Goal: Task Accomplishment & Management: Use online tool/utility

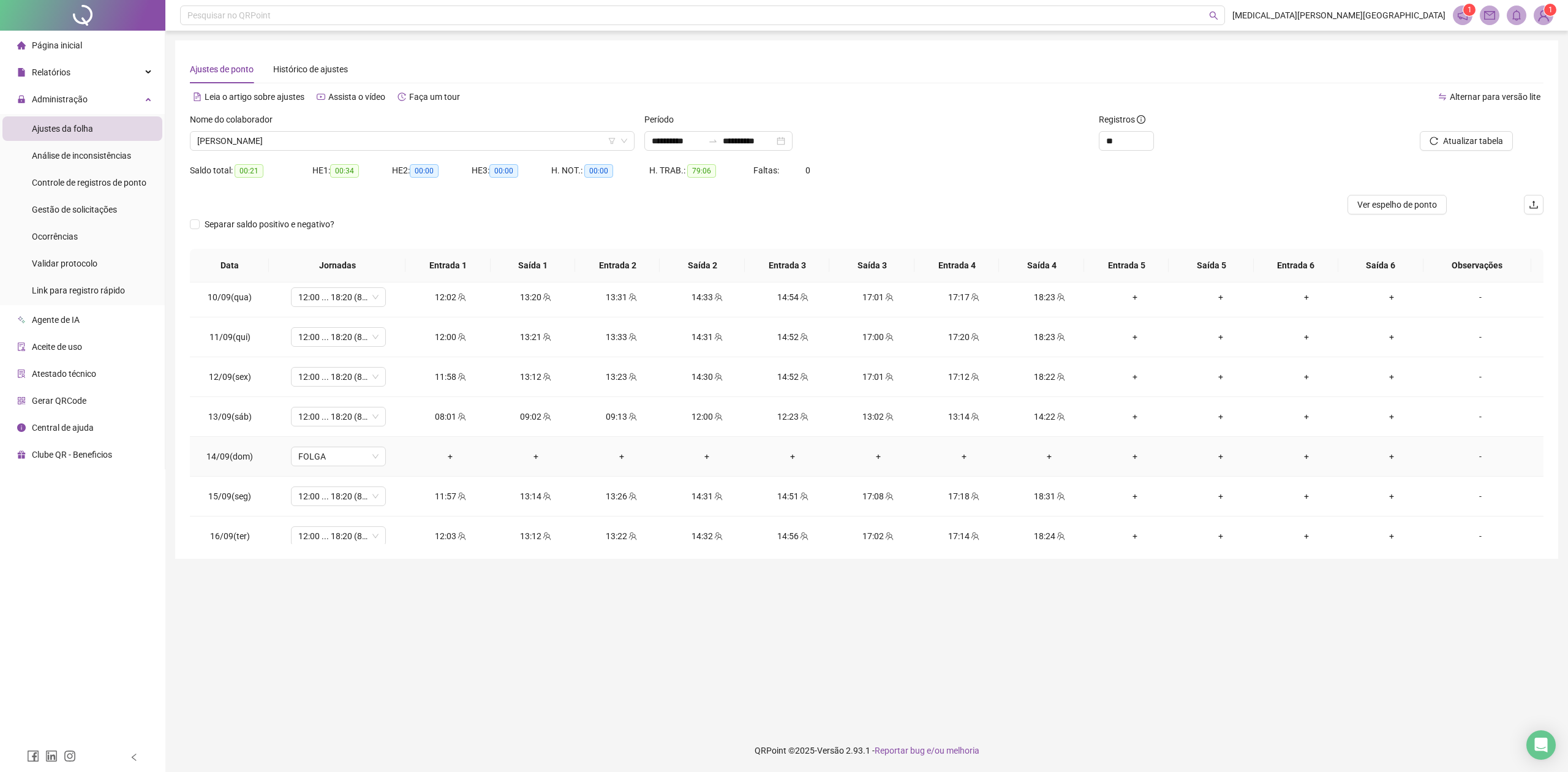
scroll to position [337, 0]
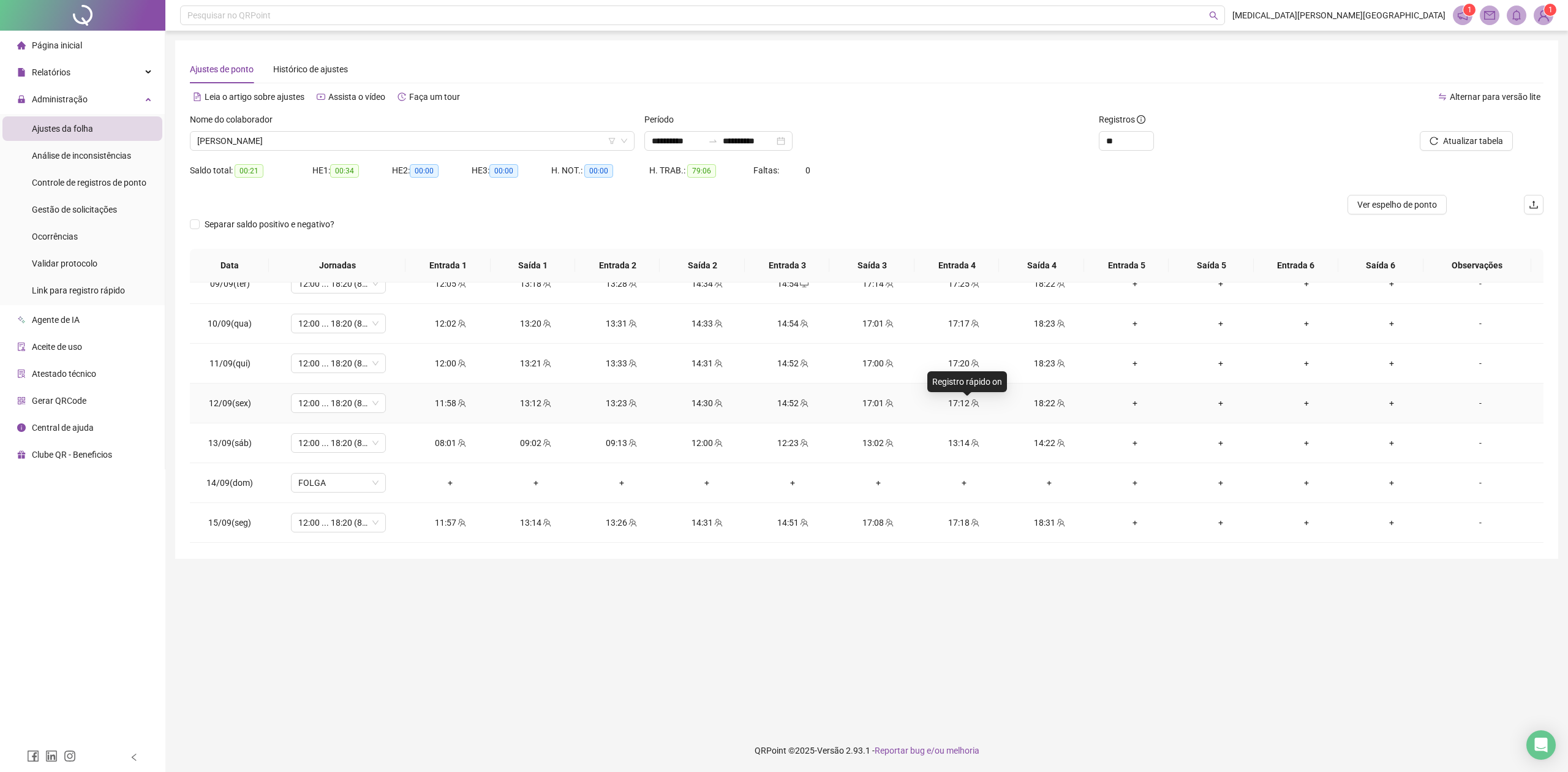
click at [971, 406] on icon "team" at bounding box center [975, 402] width 8 height 8
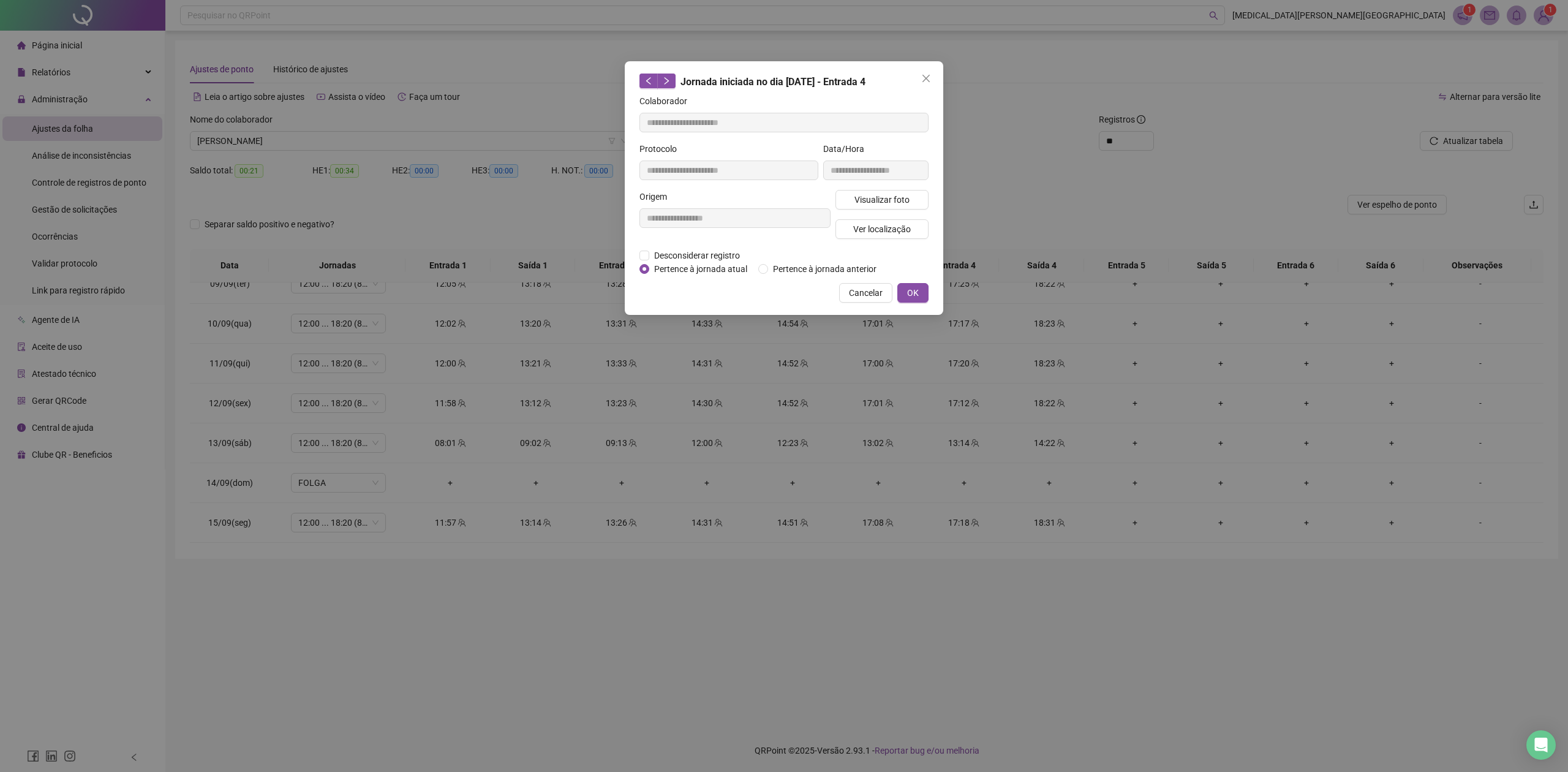
type input "**********"
click at [890, 202] on span "Visualizar foto" at bounding box center [882, 200] width 55 height 13
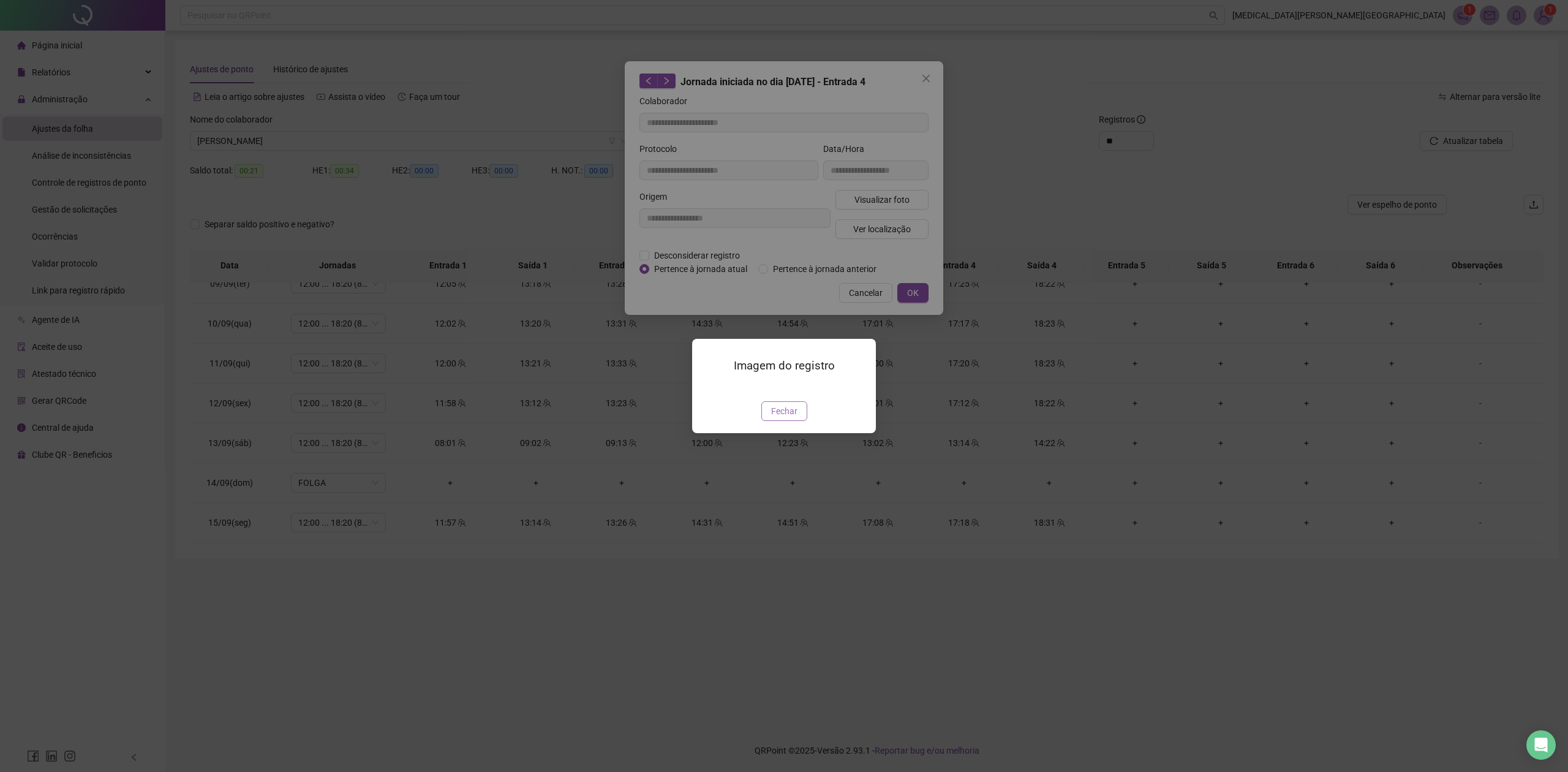
click at [798, 421] on button "Fechar" at bounding box center [784, 411] width 46 height 20
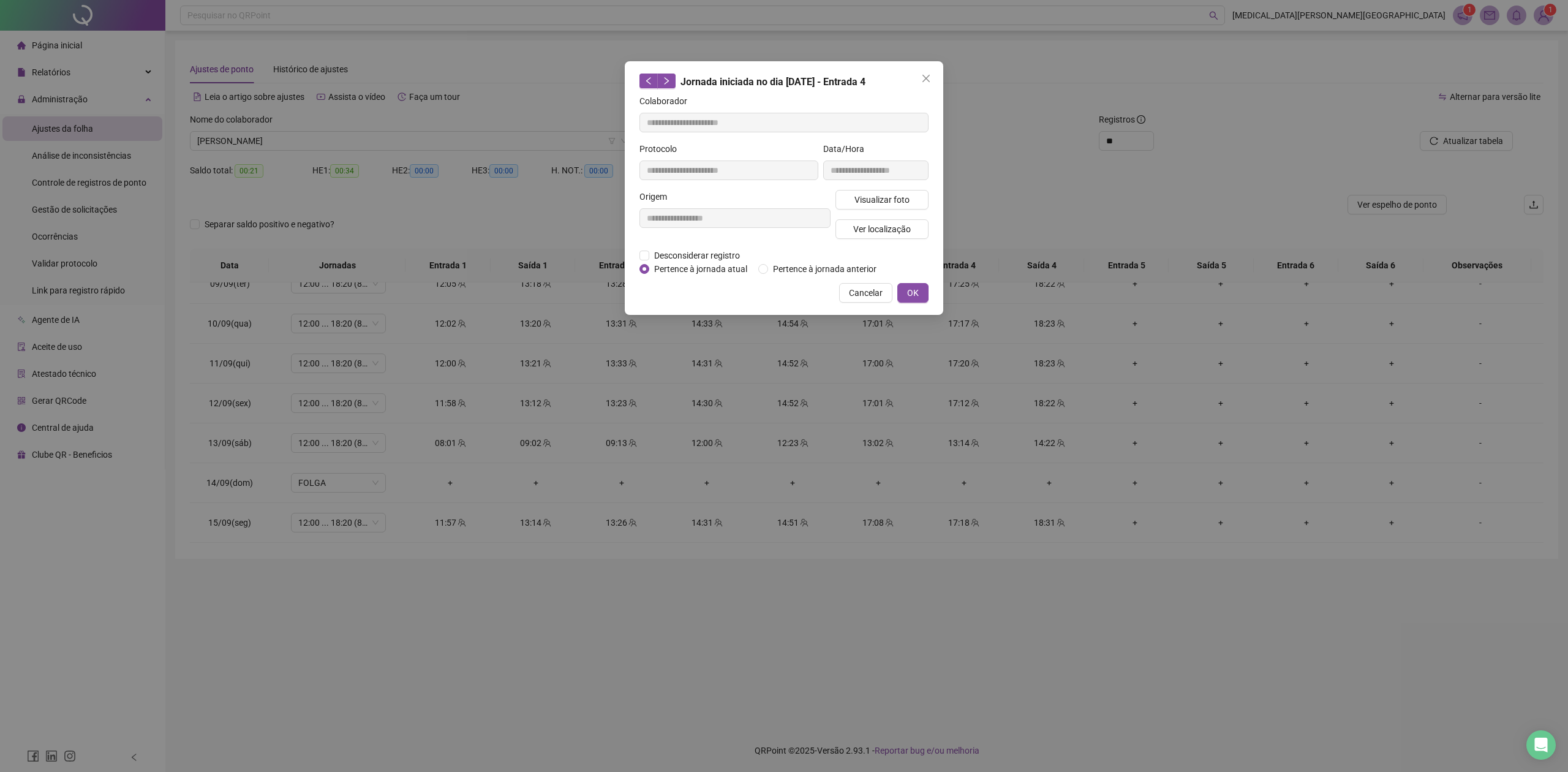
click at [1150, 430] on div "**********" at bounding box center [784, 386] width 1568 height 772
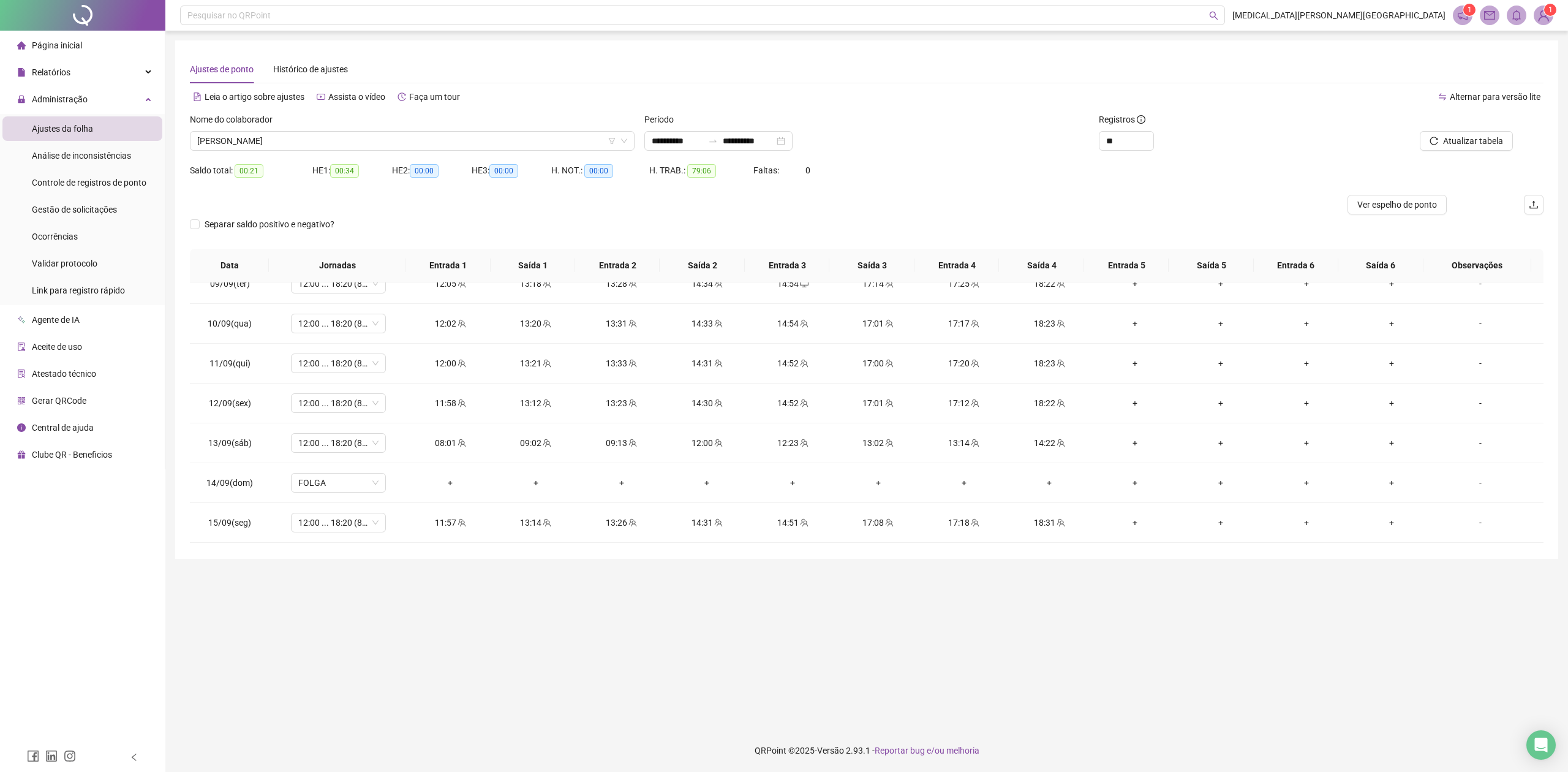
click at [1144, 395] on td "+" at bounding box center [1135, 404] width 85 height 40
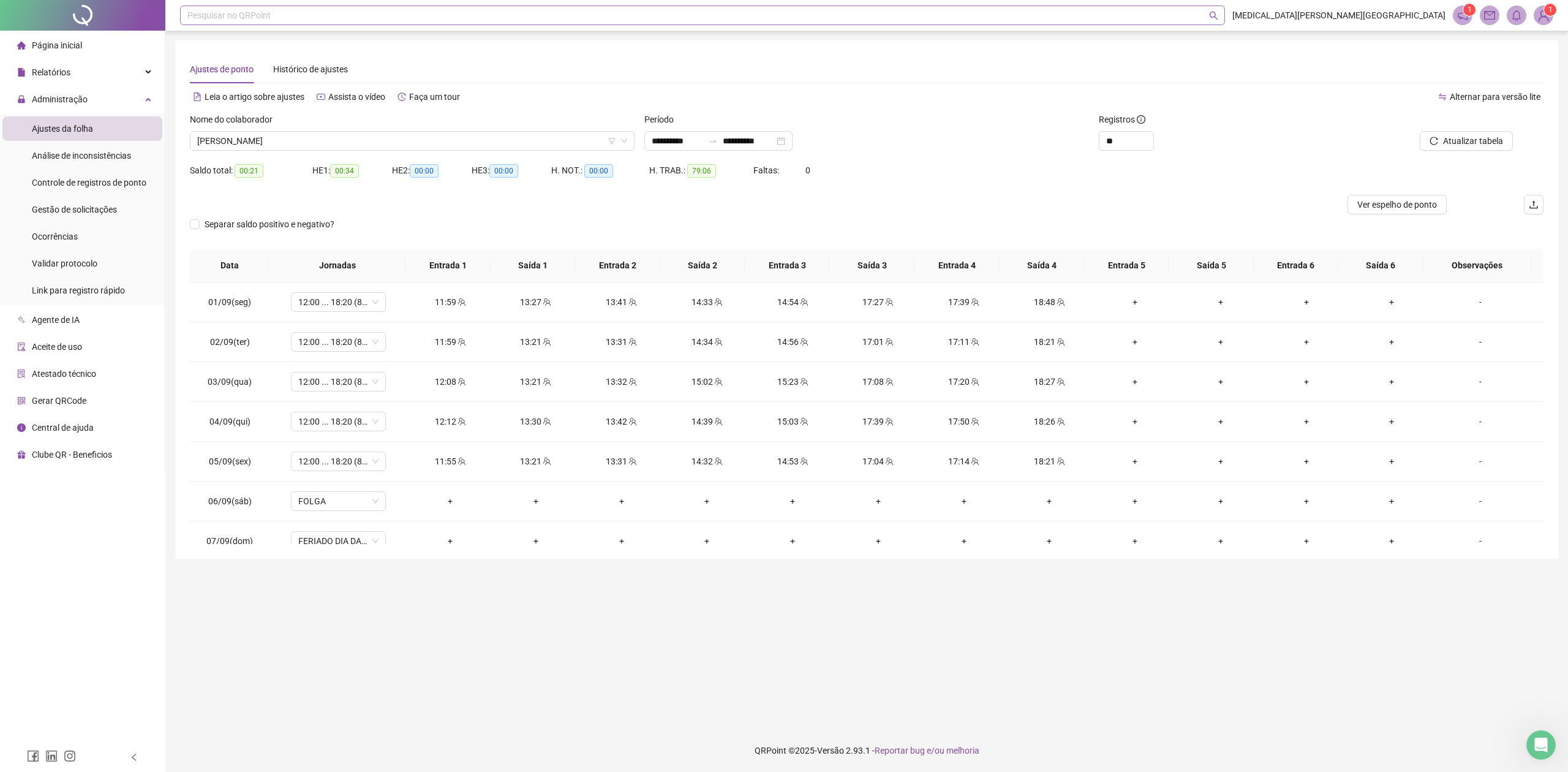
scroll to position [0, 0]
click at [539, 147] on span "[PERSON_NAME]" at bounding box center [412, 141] width 430 height 18
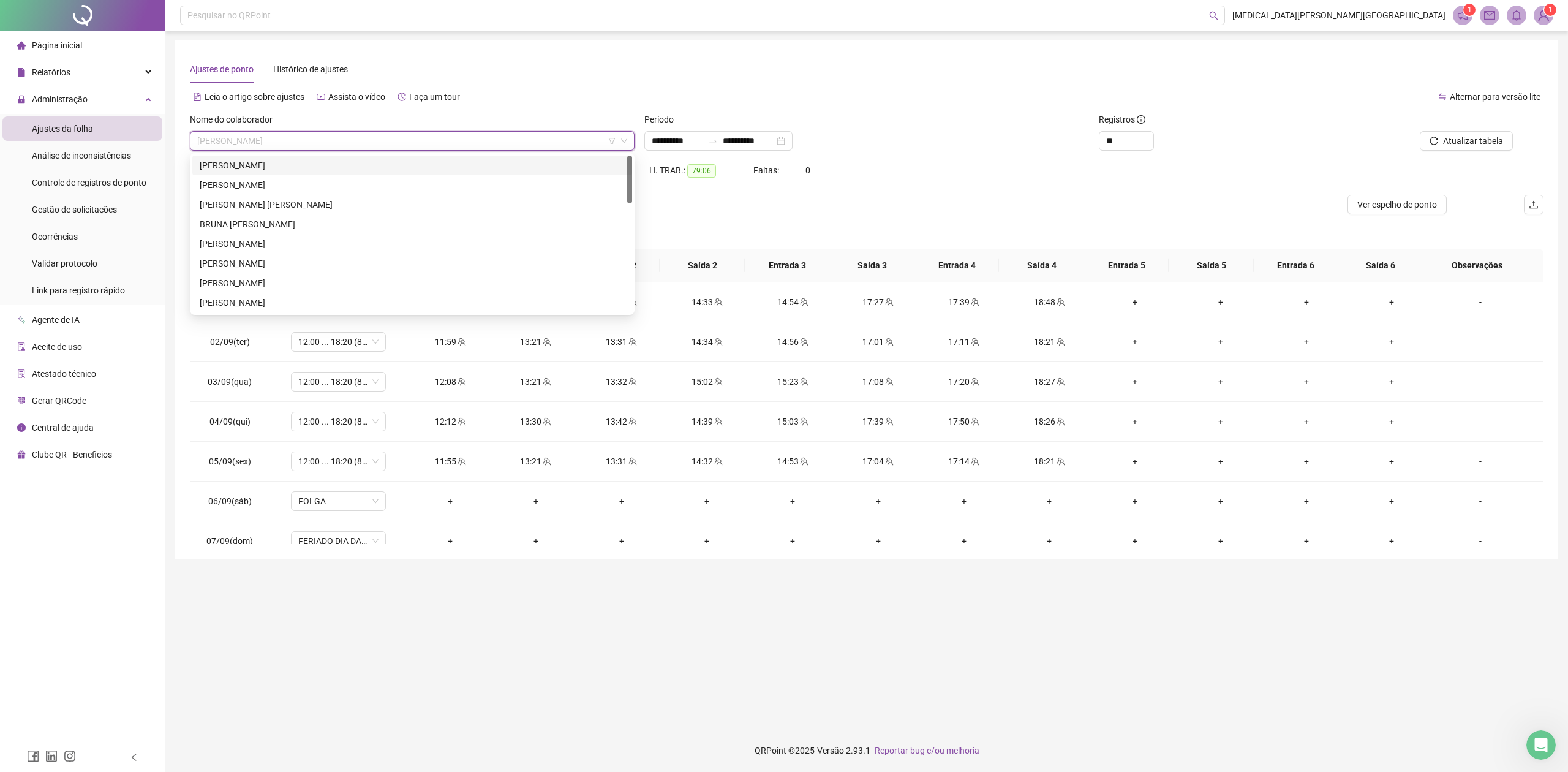
click at [270, 170] on div "[PERSON_NAME]" at bounding box center [412, 165] width 425 height 13
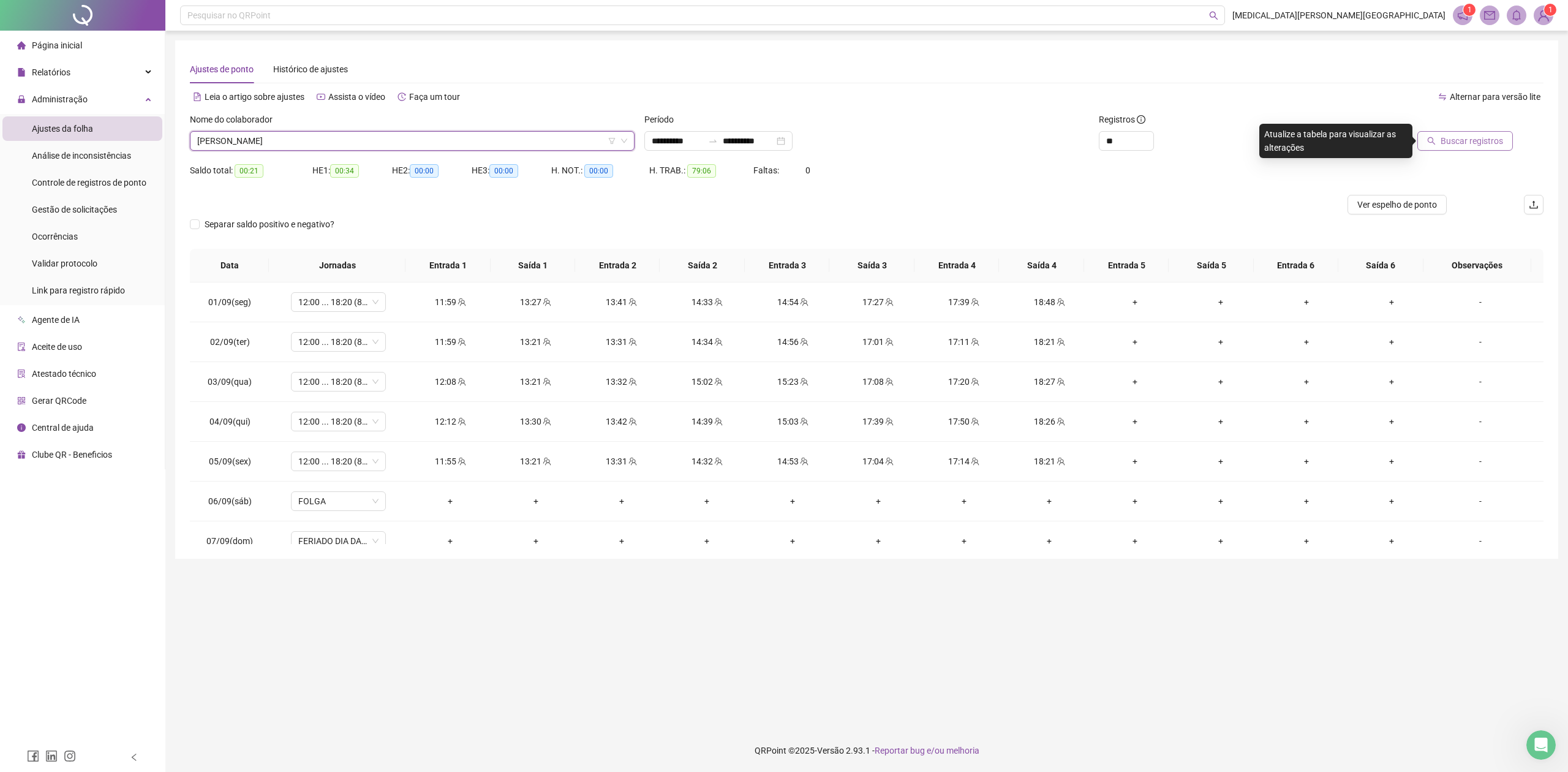
click at [1466, 138] on span "Buscar registros" at bounding box center [1472, 141] width 63 height 13
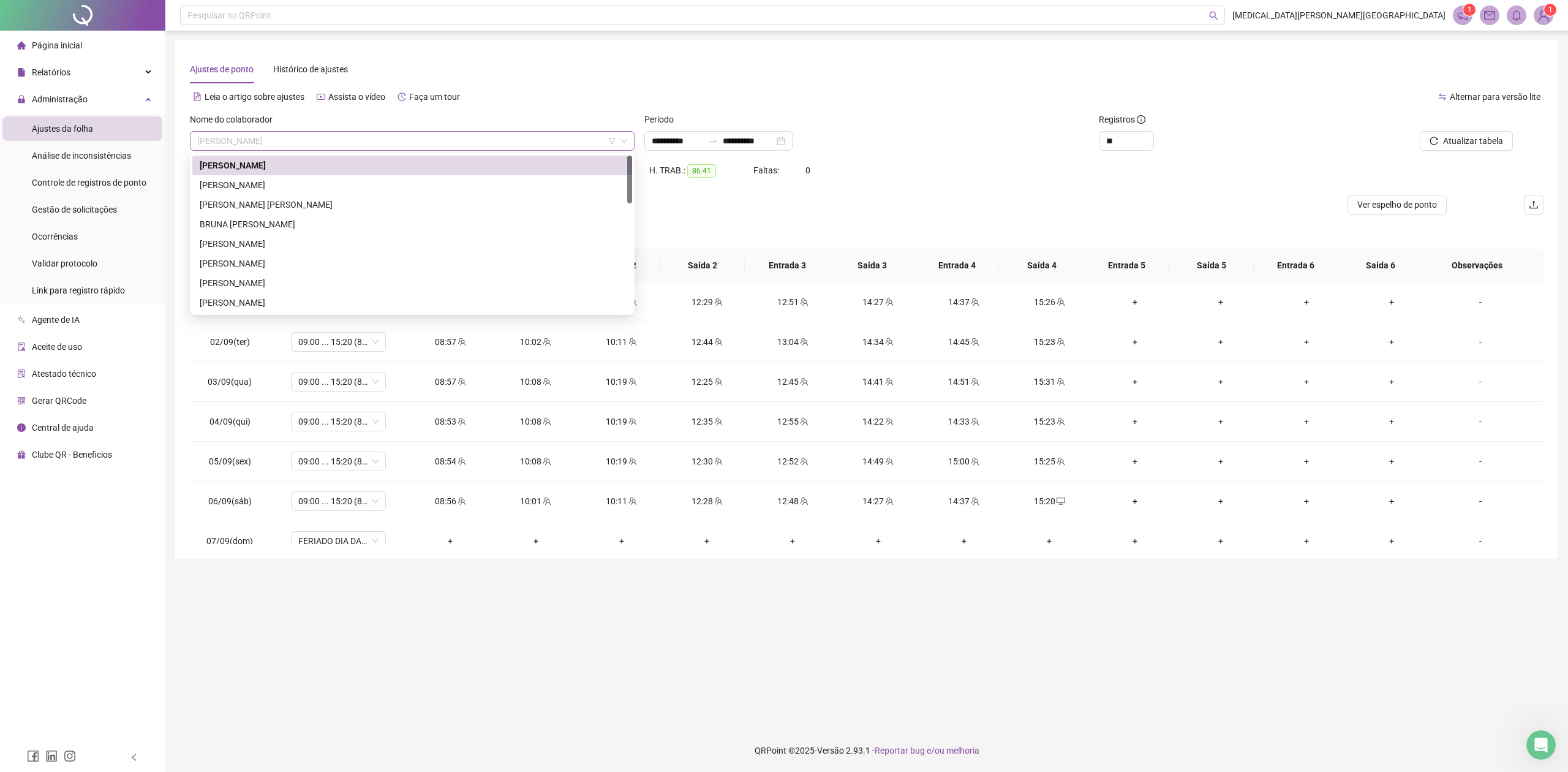
click at [282, 138] on span "[PERSON_NAME]" at bounding box center [412, 141] width 430 height 18
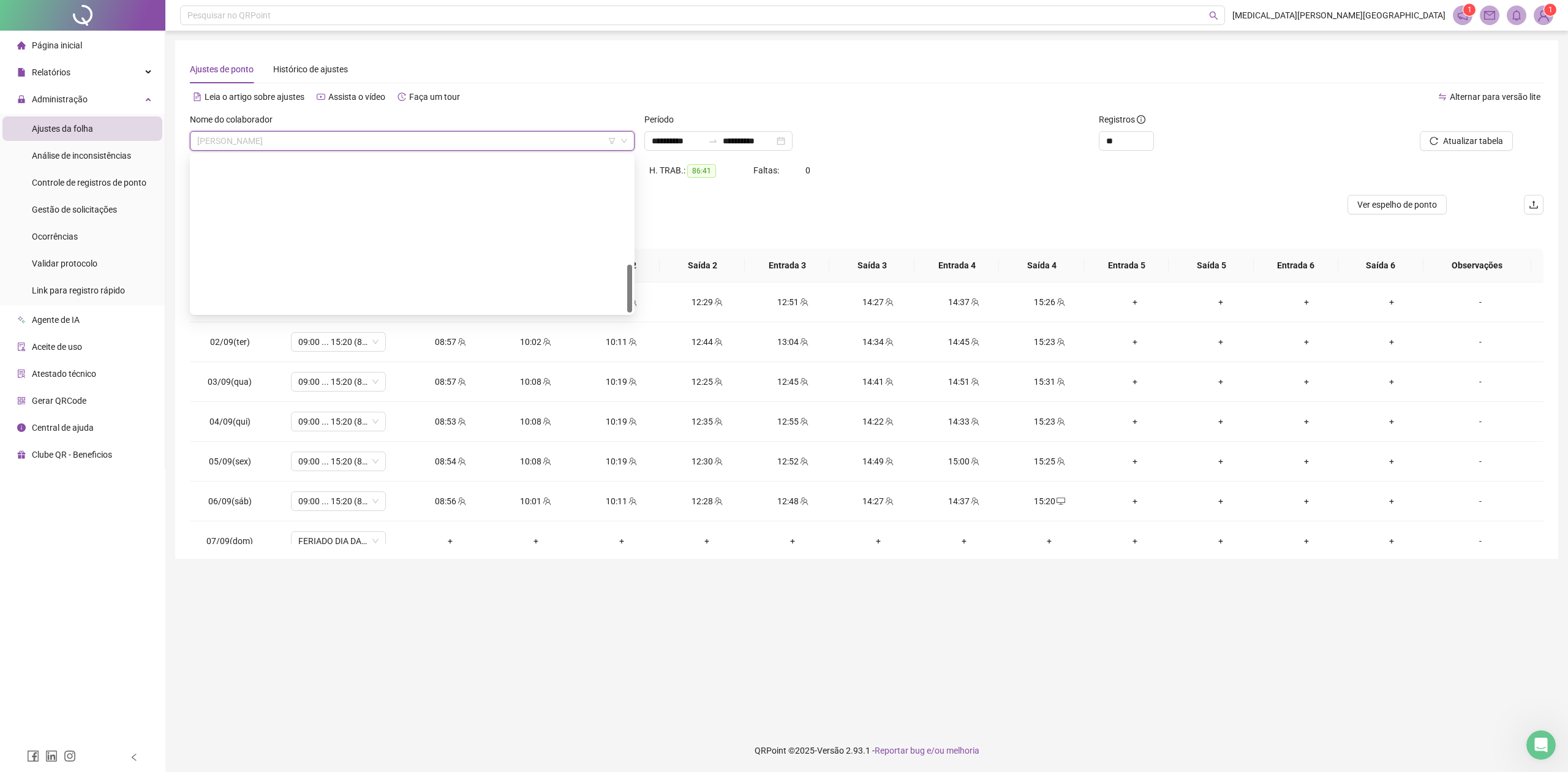
scroll to position [353, 0]
click at [1463, 60] on div "Ajustes de ponto Histórico de ajustes" at bounding box center [867, 69] width 1354 height 28
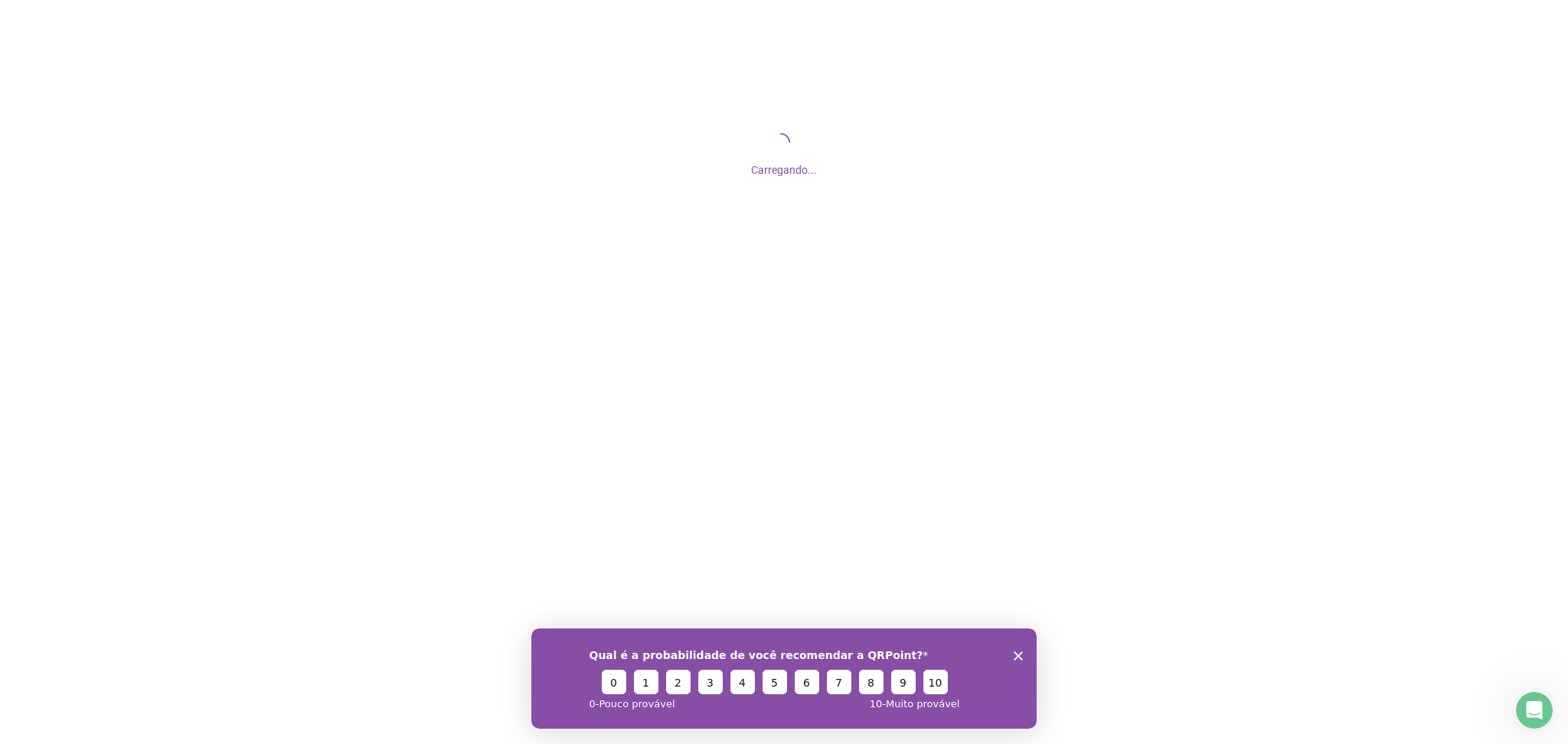
click at [1018, 653] on icon "Fechar inquérito" at bounding box center [1018, 656] width 9 height 9
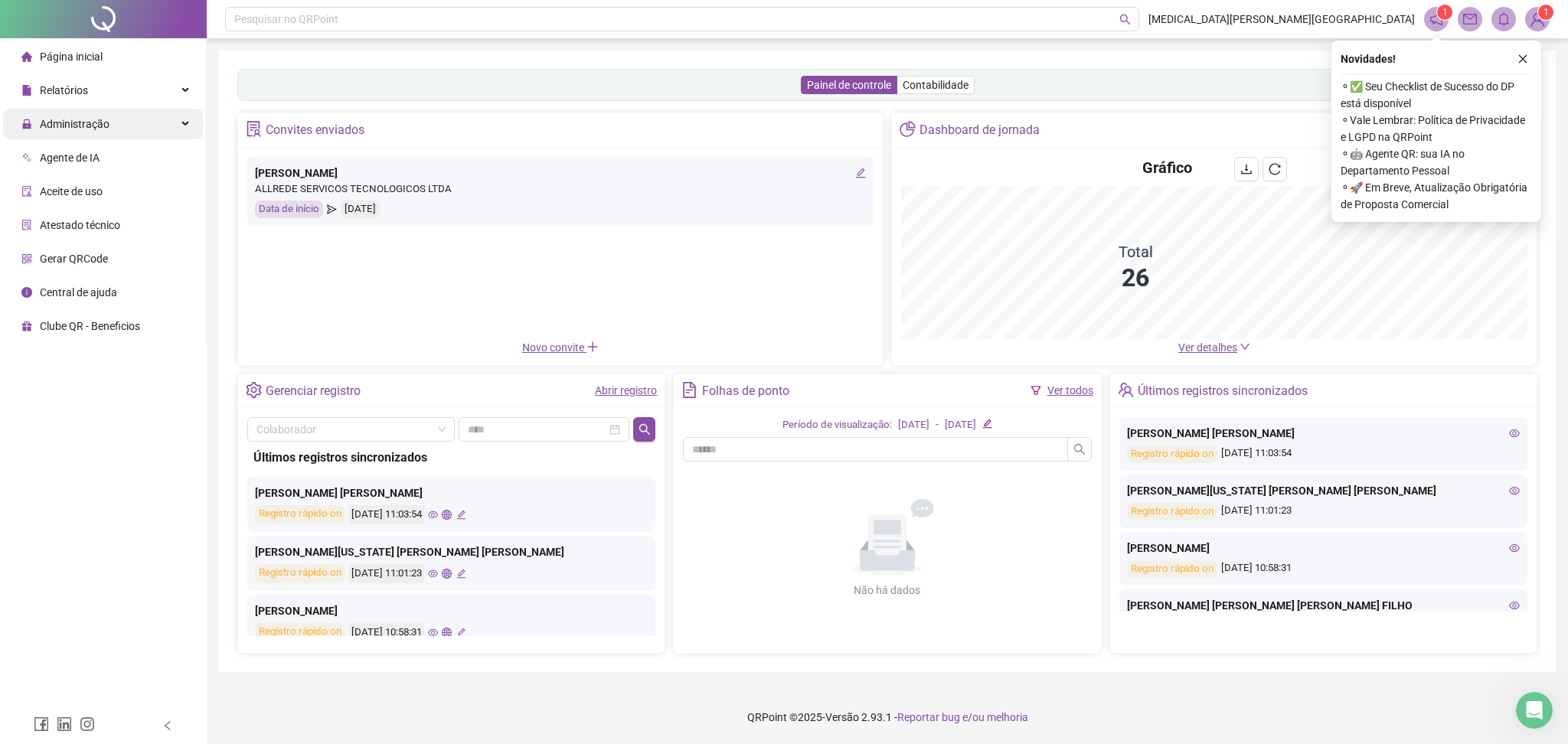
click at [116, 122] on div "Administração" at bounding box center [102, 123] width 200 height 30
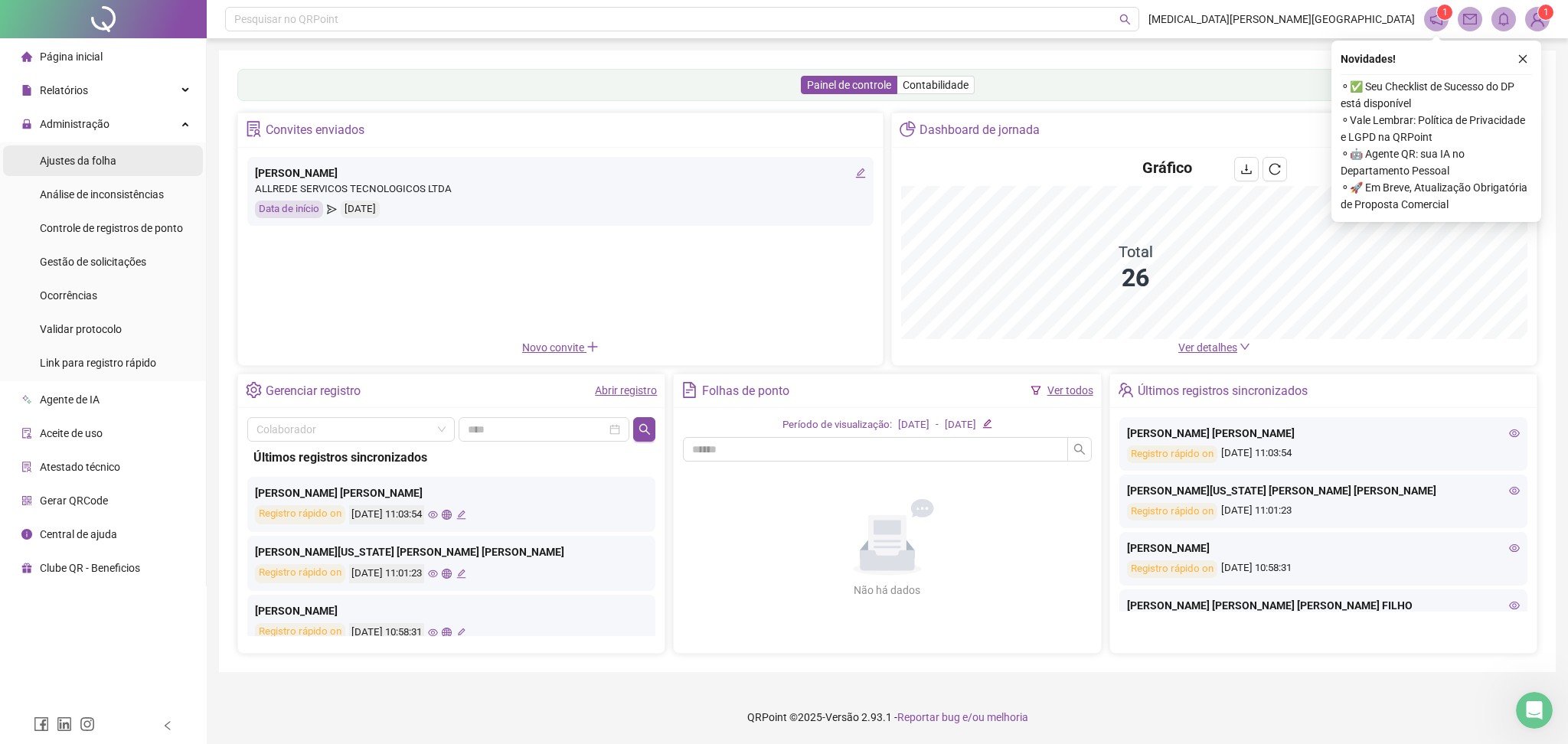
click at [147, 166] on li "Ajustes da folha" at bounding box center [102, 160] width 200 height 30
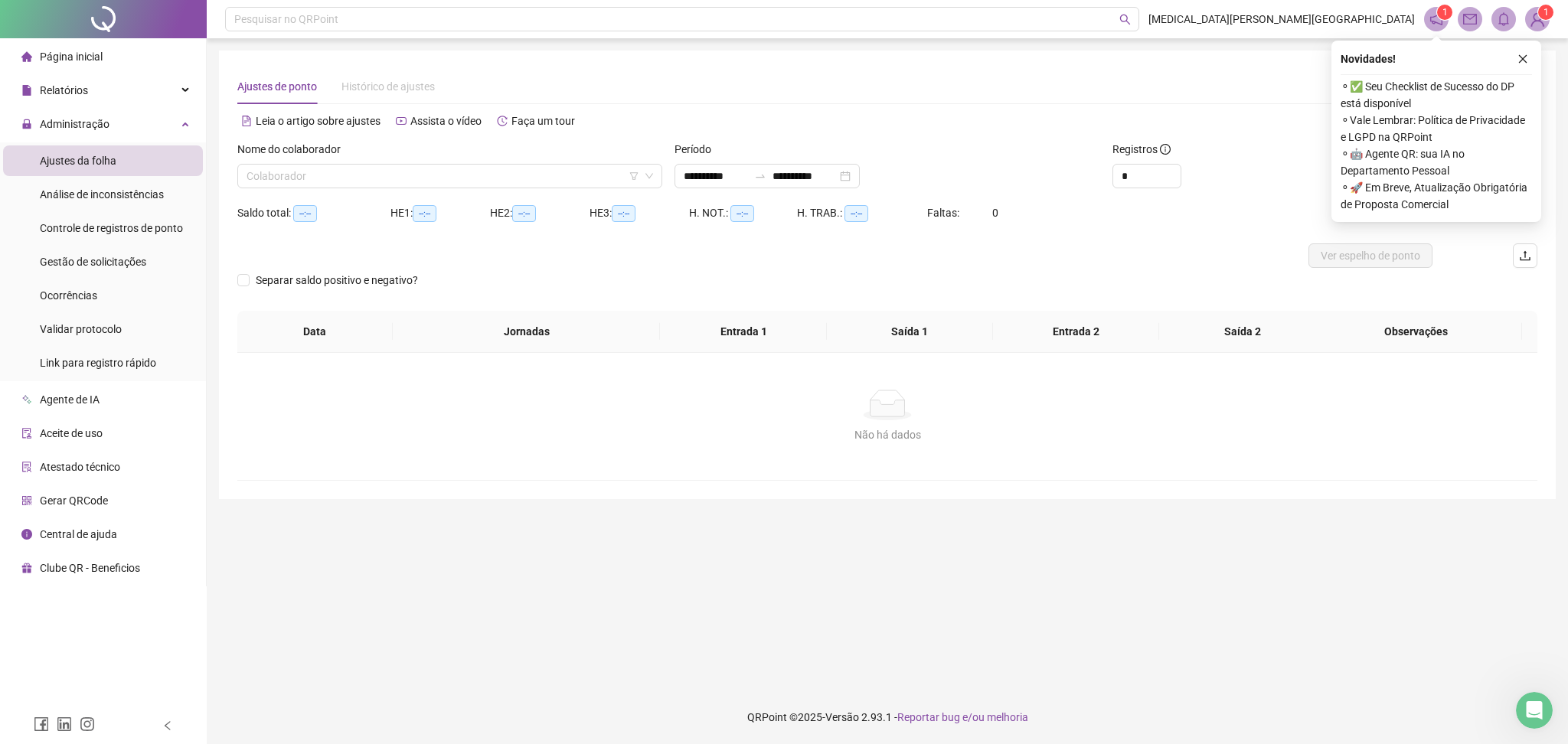
type input "**********"
click at [332, 177] on input "search" at bounding box center [443, 176] width 393 height 23
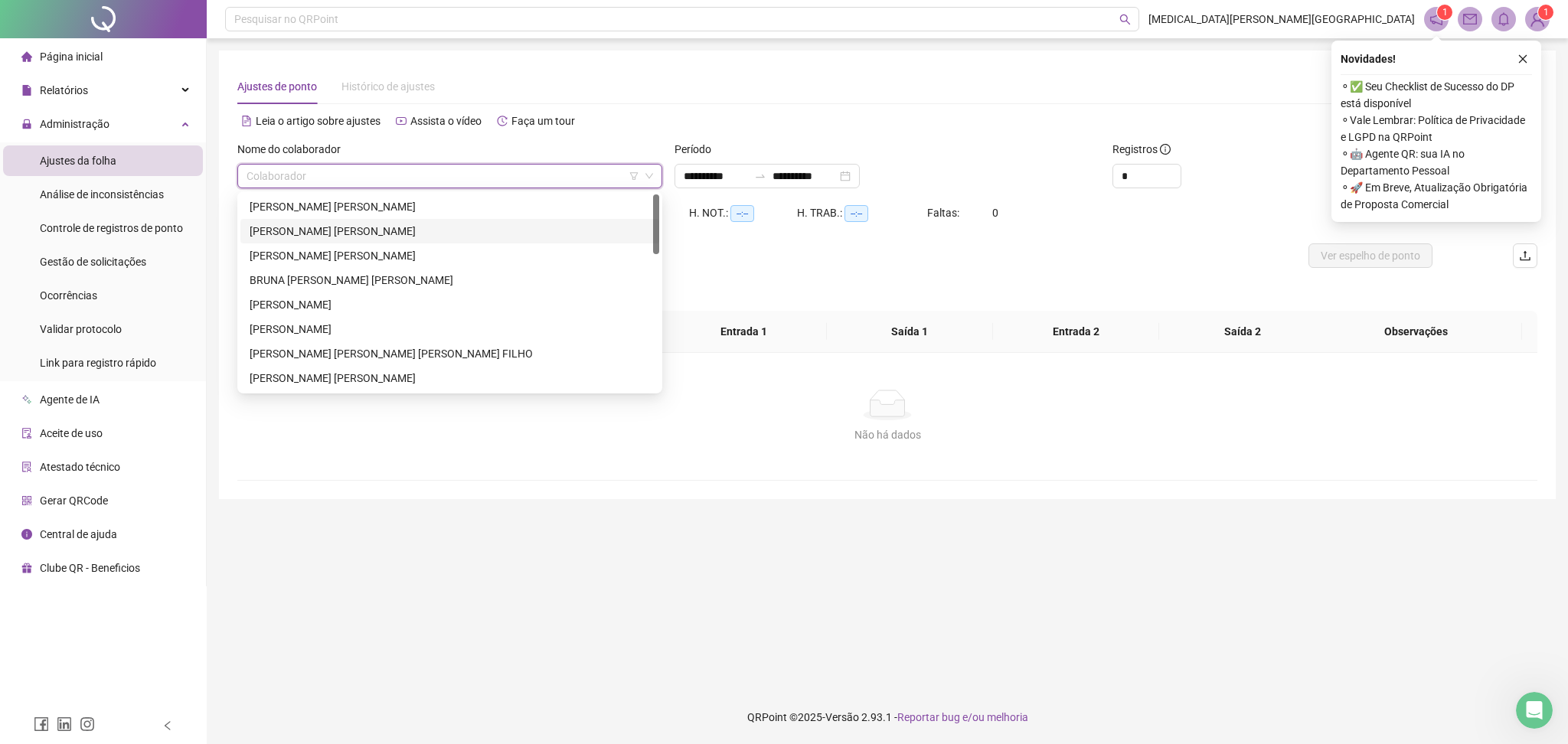
click at [363, 214] on div "[PERSON_NAME] [PERSON_NAME]" at bounding box center [449, 206] width 401 height 17
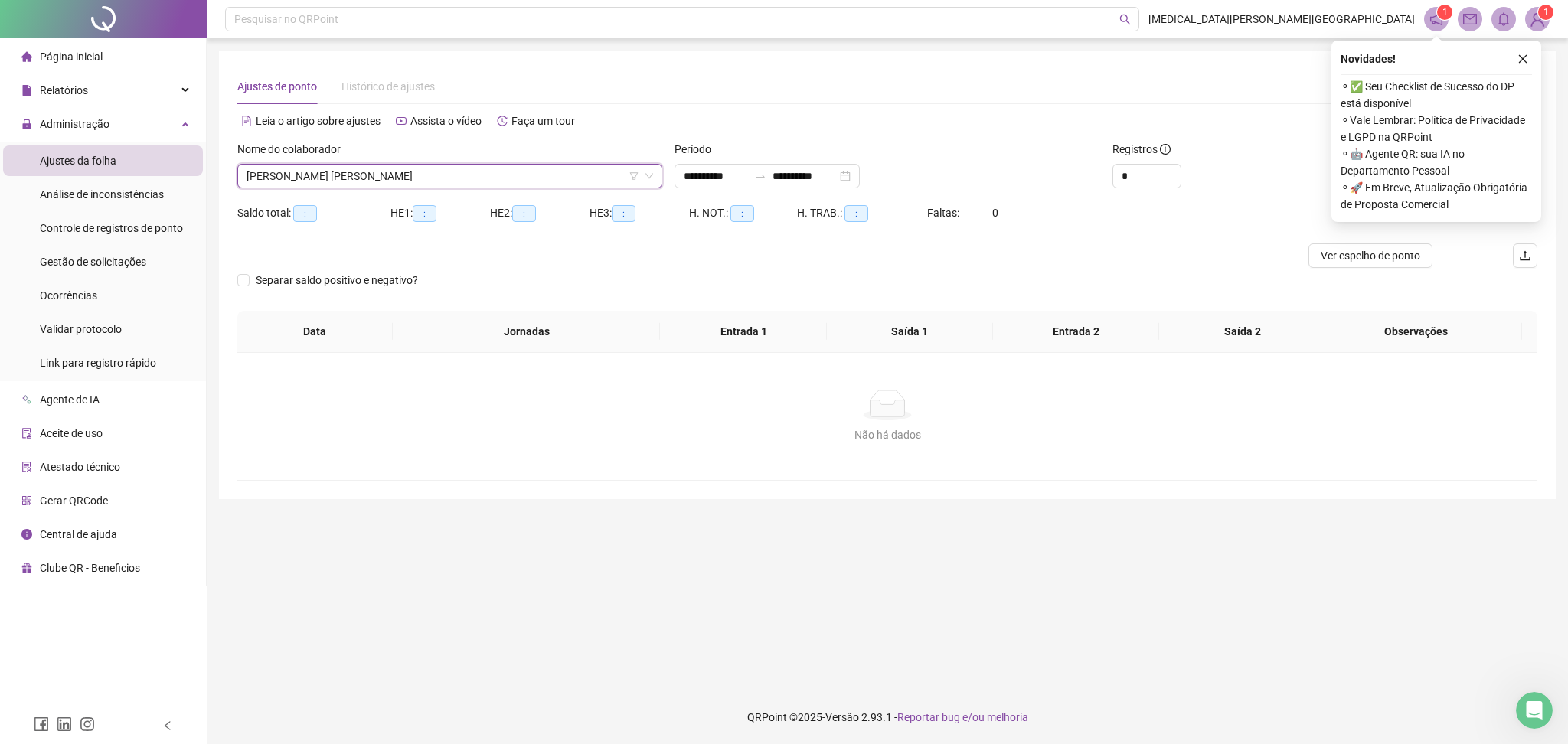
click at [1529, 59] on div "Novidades ! ⚬ ✅ Seu Checklist de Sucesso do DP está disponível ⚬ Vale Lembrar: …" at bounding box center [1436, 131] width 210 height 181
click at [1166, 177] on span "Decrease Value" at bounding box center [1172, 180] width 17 height 14
click at [1173, 170] on icon "up" at bounding box center [1173, 172] width 6 height 6
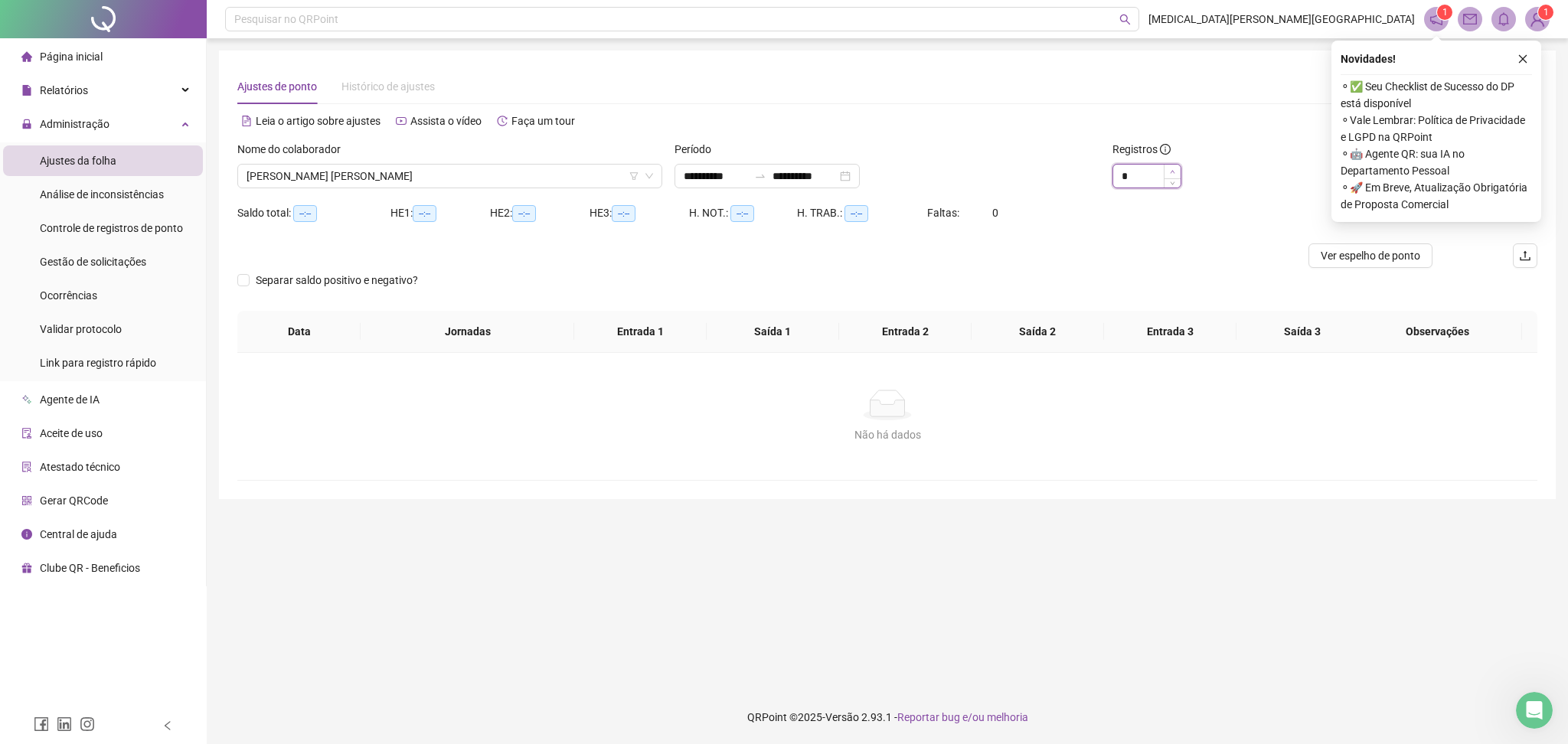
click at [1173, 170] on icon "up" at bounding box center [1173, 172] width 6 height 6
type input "**"
click at [1173, 170] on icon "up" at bounding box center [1173, 172] width 6 height 6
click at [1517, 53] on icon "close" at bounding box center [1523, 59] width 11 height 11
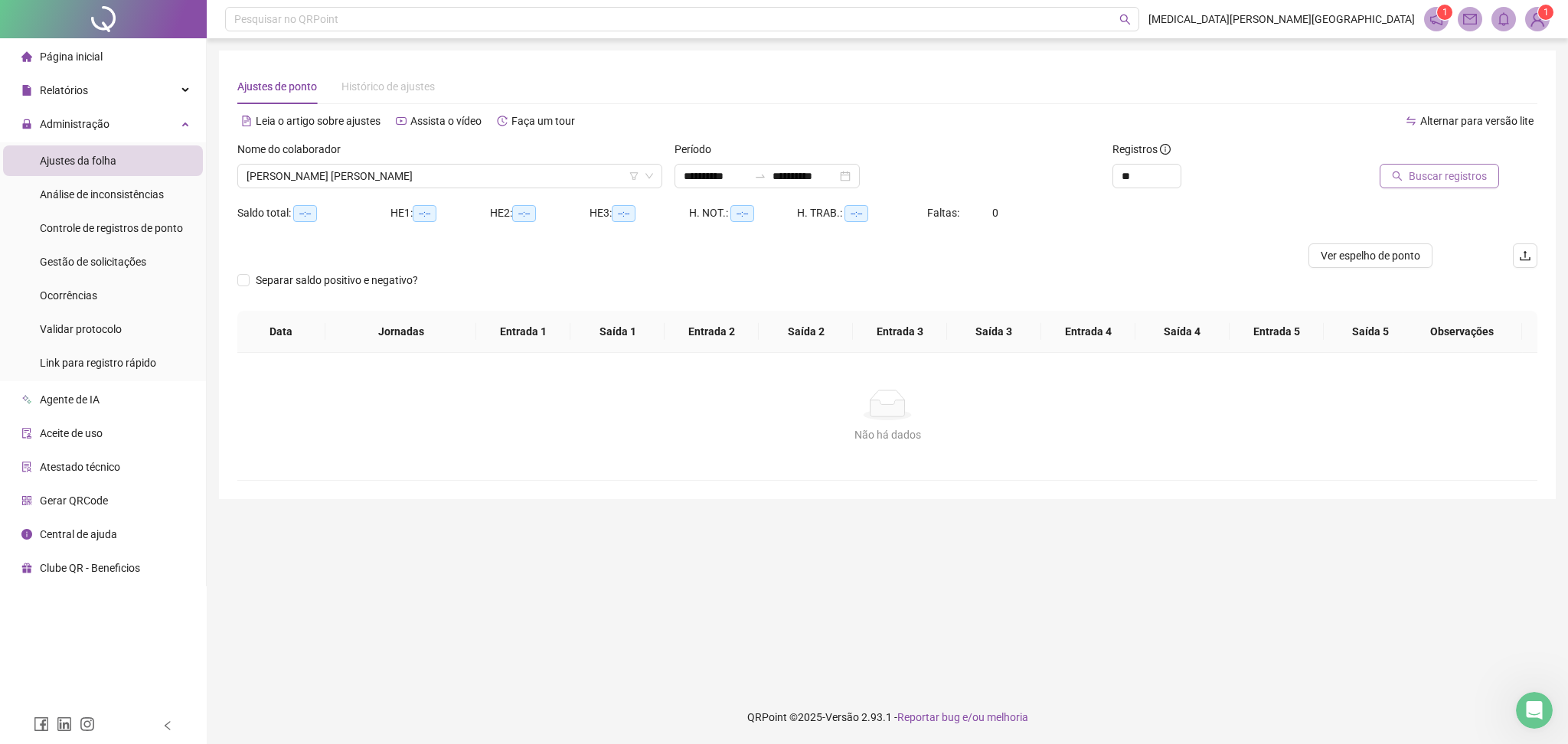
click at [1455, 179] on span "Buscar registros" at bounding box center [1447, 176] width 78 height 17
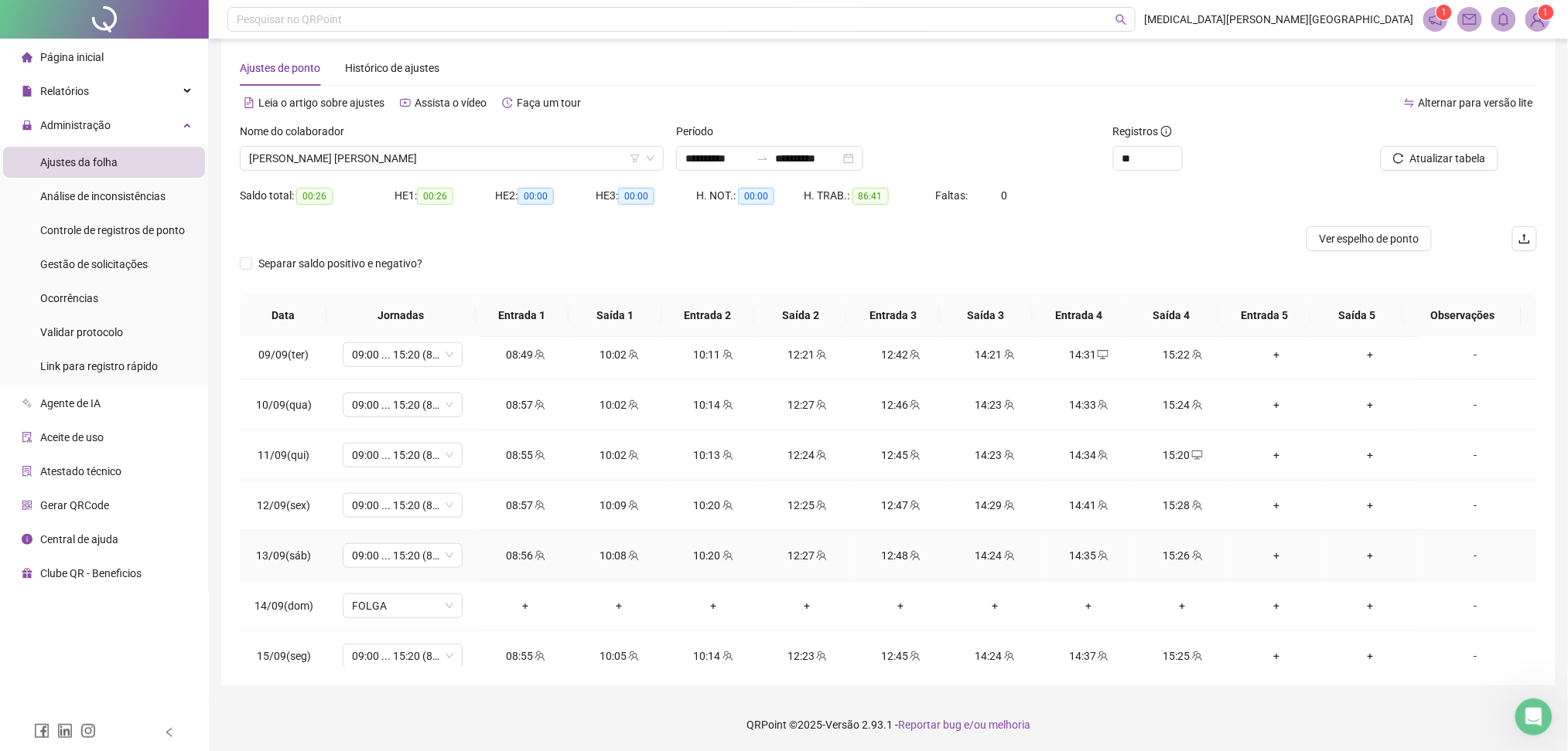
scroll to position [524, 0]
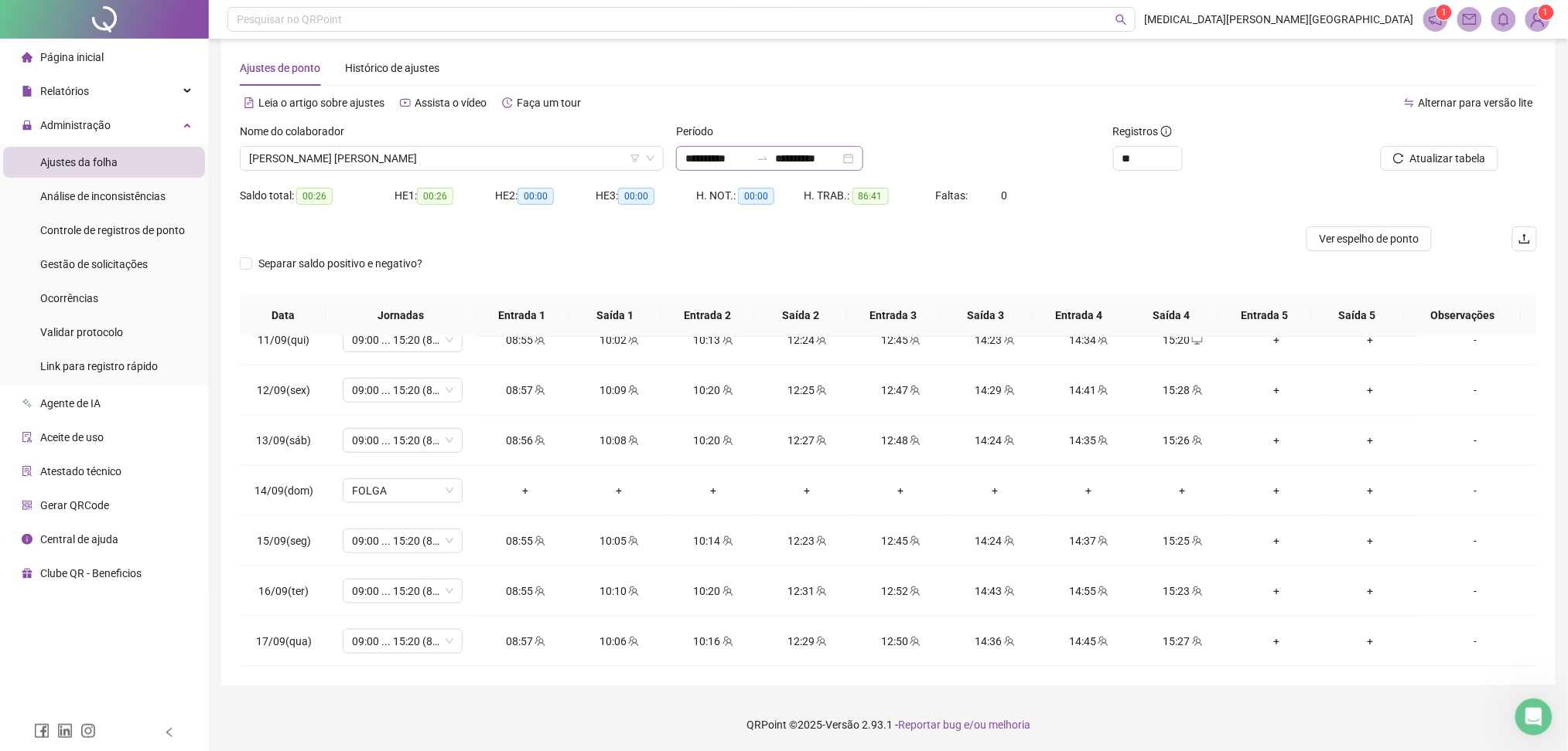
click at [863, 155] on div "**********" at bounding box center [769, 158] width 187 height 25
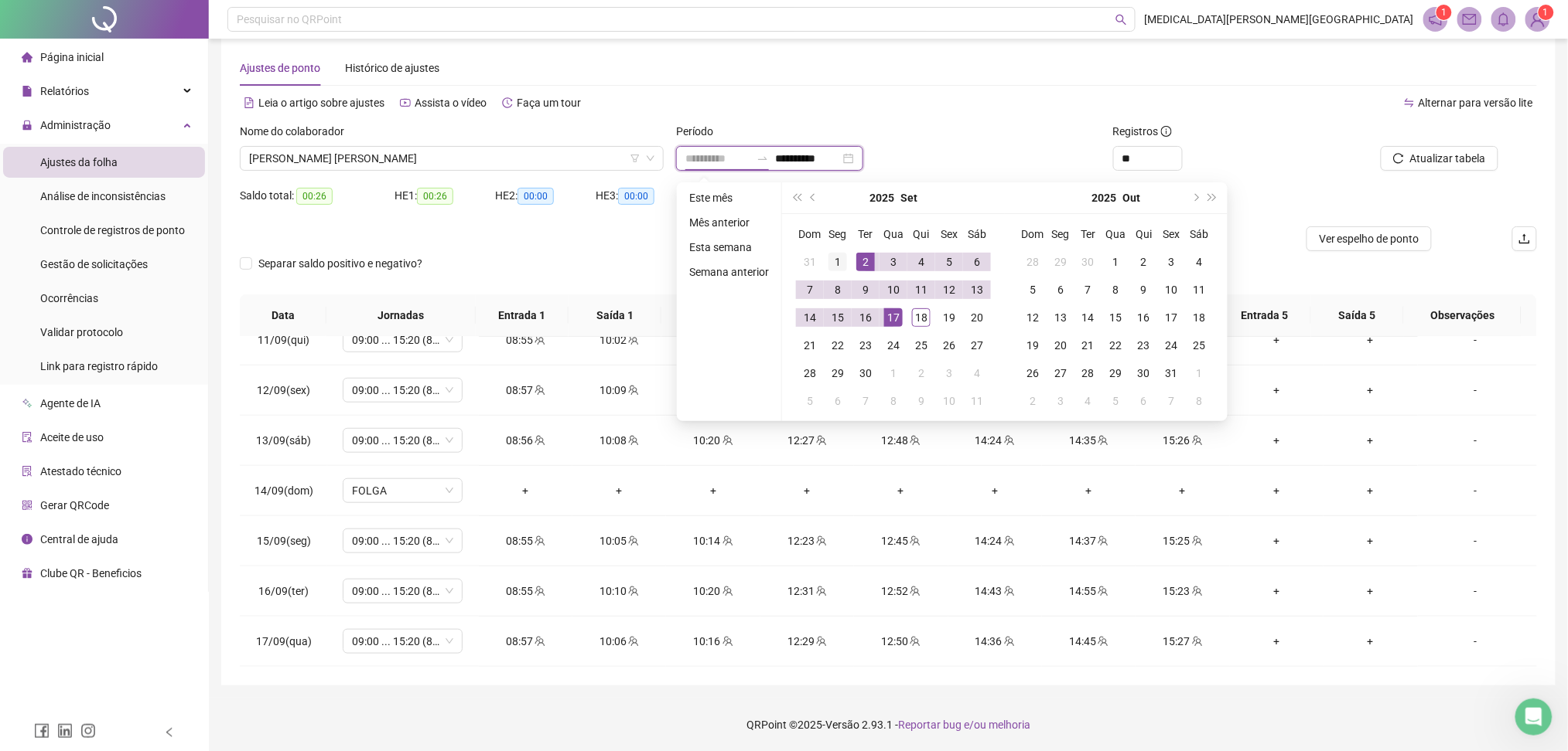
type input "**********"
click at [844, 261] on div "1" at bounding box center [838, 262] width 19 height 19
type input "**********"
click at [897, 317] on div "17" at bounding box center [894, 318] width 19 height 19
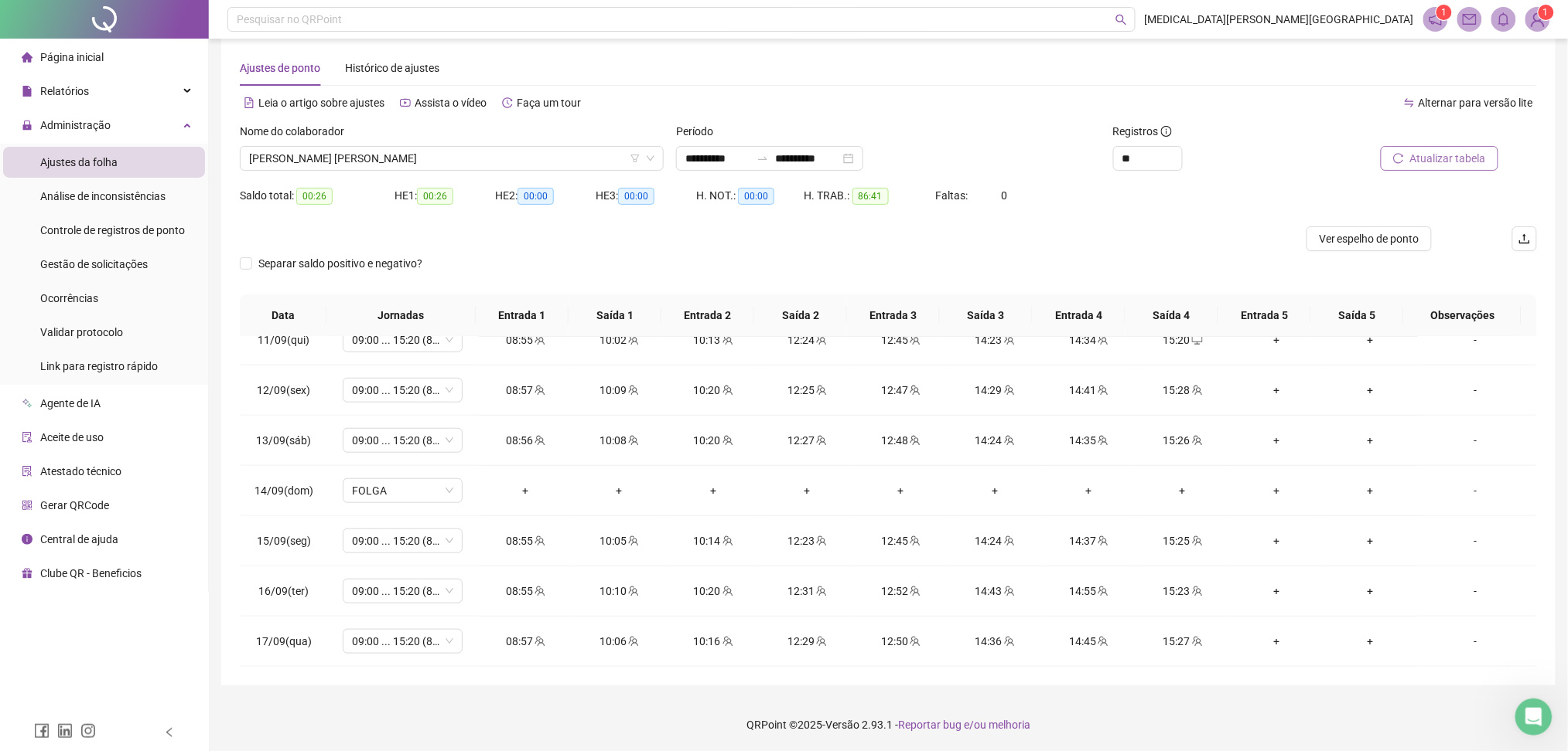
click at [1451, 158] on span "Atualizar tabela" at bounding box center [1448, 158] width 76 height 17
click at [340, 167] on span "[PERSON_NAME]" at bounding box center [452, 158] width 405 height 23
